Goal: Task Accomplishment & Management: Complete application form

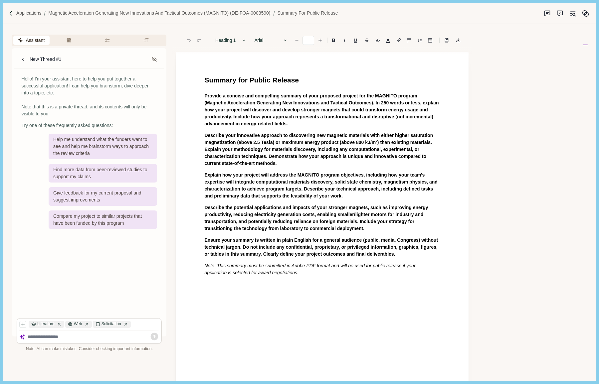
click at [39, 337] on textarea at bounding box center [94, 337] width 132 height 6
click at [32, 9] on div "Applications Magnetic Acceleration Generating New Innovations and Tactical Outc…" at bounding box center [299, 13] width 593 height 21
click at [31, 15] on p "Applications" at bounding box center [28, 13] width 25 height 7
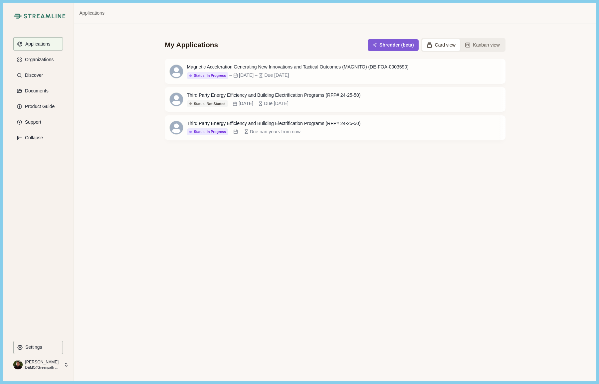
click at [42, 367] on p "DEMO//Greenpath Solutions LLC" at bounding box center [42, 367] width 35 height 5
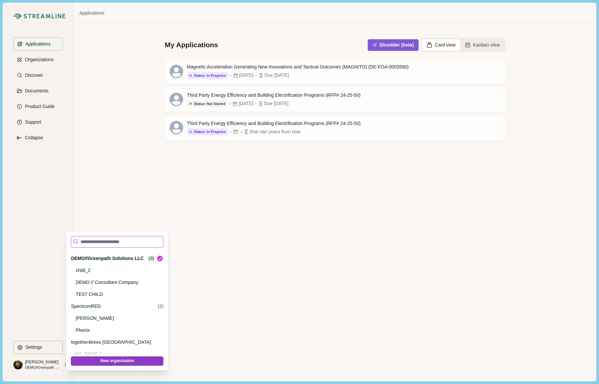
click at [92, 238] on input at bounding box center [117, 242] width 93 height 12
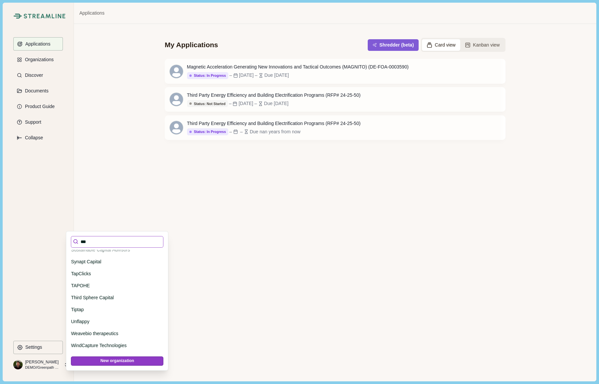
scroll to position [0, 0]
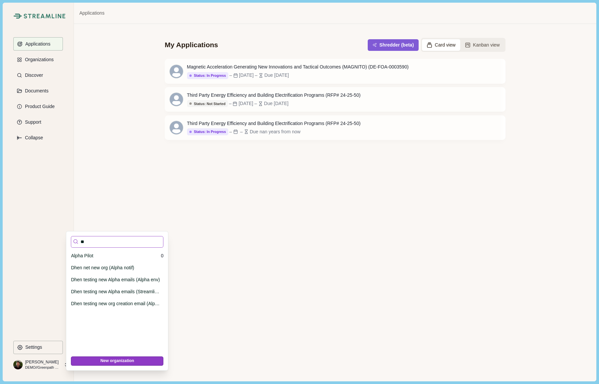
type input "*"
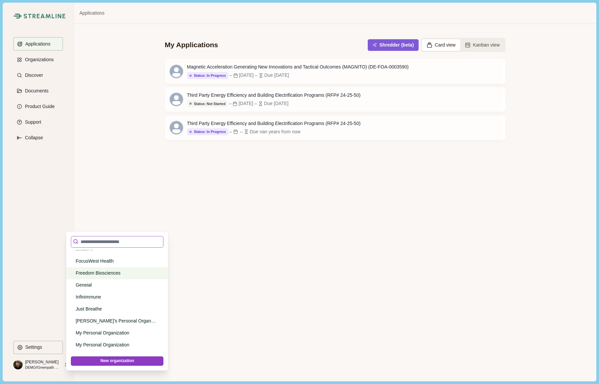
scroll to position [747, 0]
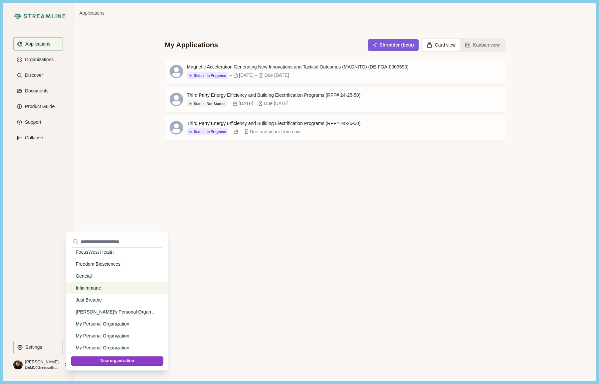
click at [94, 288] on p "Infinimmune" at bounding box center [116, 288] width 81 height 7
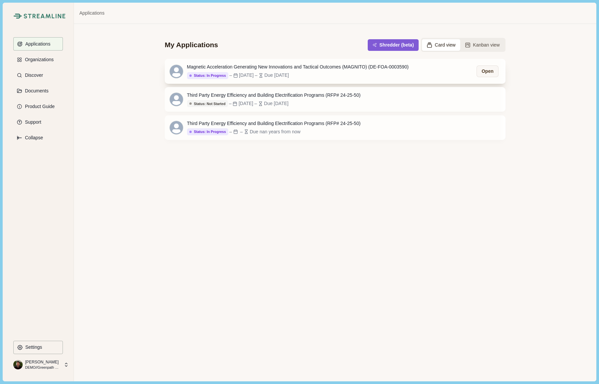
click at [233, 68] on div "Magnetic Acceleration Generating New Innovations and Tactical Outcomes (MAGNITO…" at bounding box center [298, 67] width 222 height 7
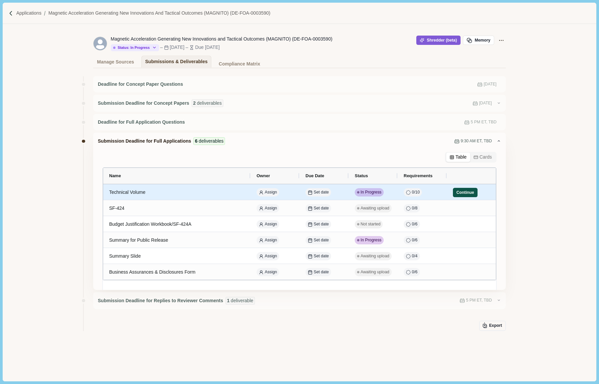
click at [460, 193] on button "Continue" at bounding box center [465, 192] width 25 height 9
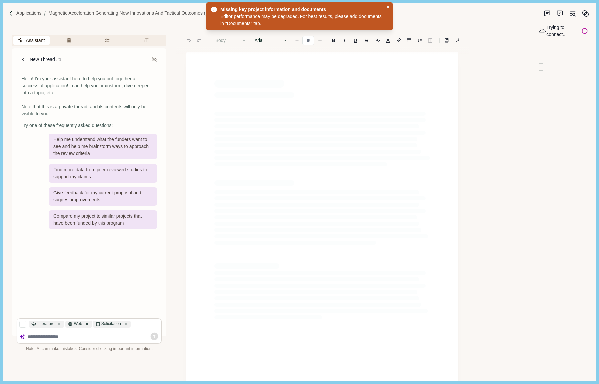
click at [41, 335] on textarea at bounding box center [94, 337] width 132 height 6
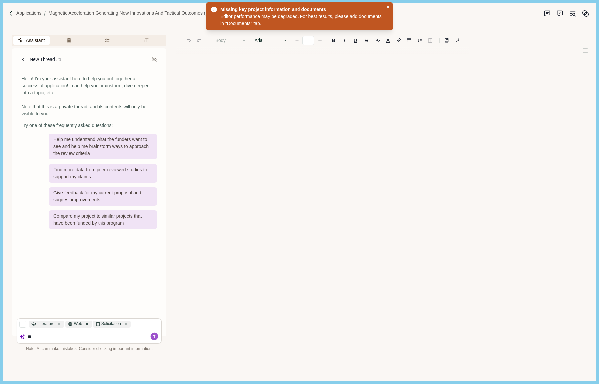
type textarea "*"
type input "**"
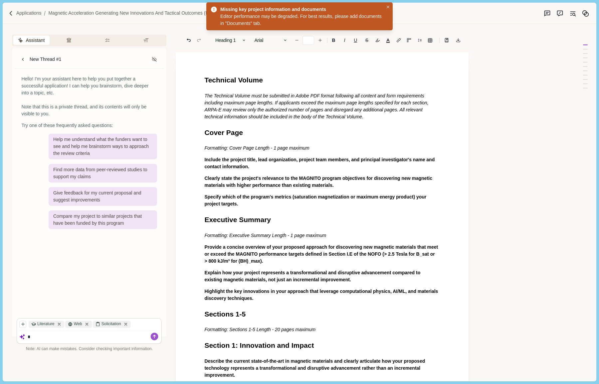
click at [40, 335] on textarea "*" at bounding box center [94, 337] width 132 height 6
type textarea "**********"
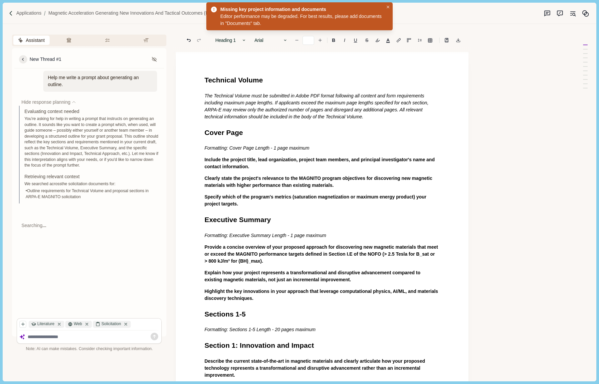
click at [23, 59] on icon at bounding box center [23, 60] width 6 height 6
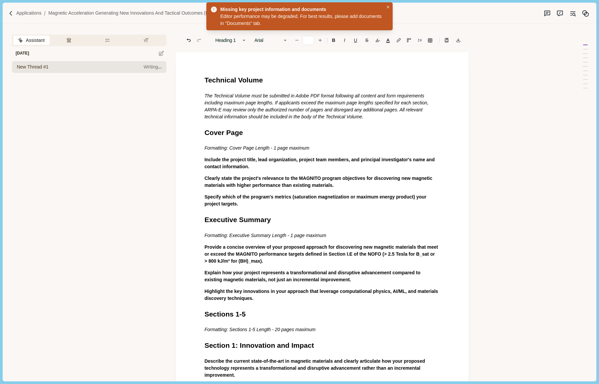
click at [34, 66] on span "New Thread #1" at bounding box center [33, 67] width 32 height 7
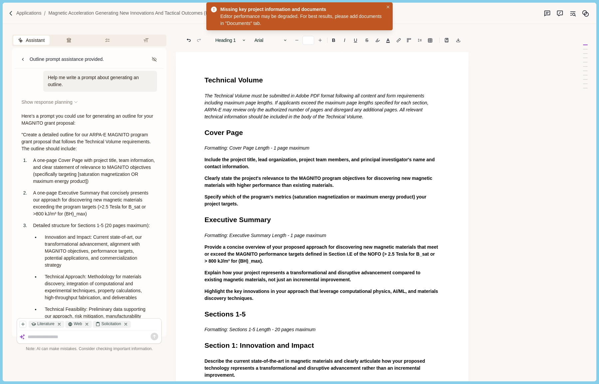
scroll to position [201, 0]
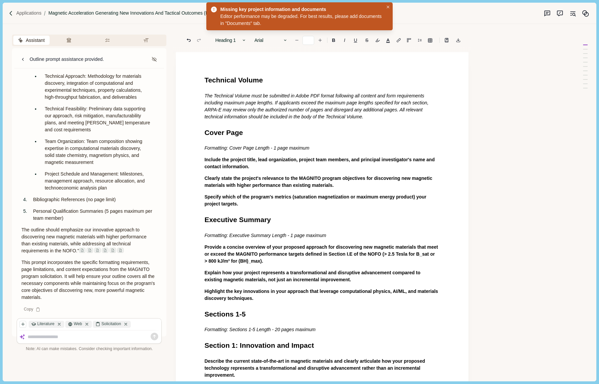
click at [64, 13] on p "Magnetic Acceleration Generating New Innovations and Tactical Outcomes (MAGNITO…" at bounding box center [159, 13] width 222 height 7
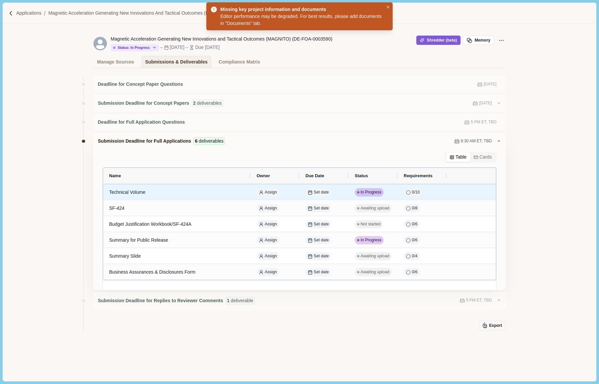
click at [466, 194] on button "Continue" at bounding box center [465, 192] width 23 height 9
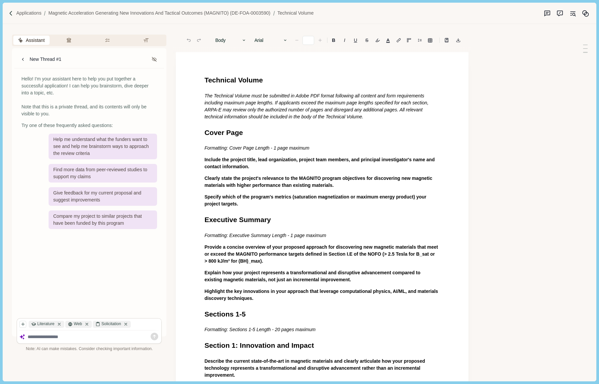
type input "**"
click at [24, 58] on icon at bounding box center [23, 60] width 6 height 6
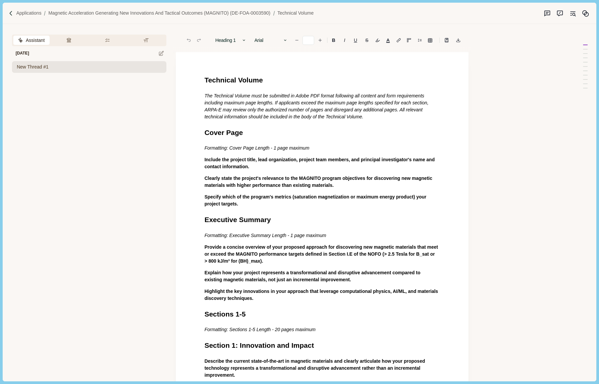
click at [31, 68] on span "New Thread #1" at bounding box center [33, 67] width 32 height 7
